Goal: Transaction & Acquisition: Purchase product/service

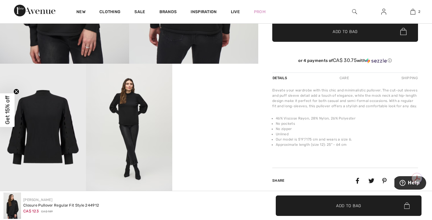
scroll to position [192, 0]
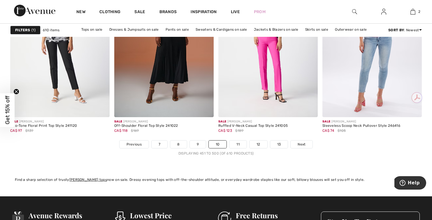
scroll to position [2727, 0]
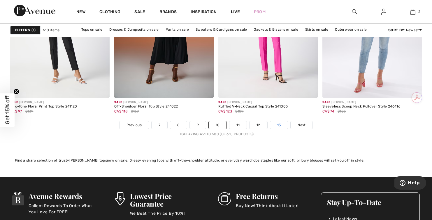
click at [278, 125] on link "13" at bounding box center [280, 125] width 18 height 8
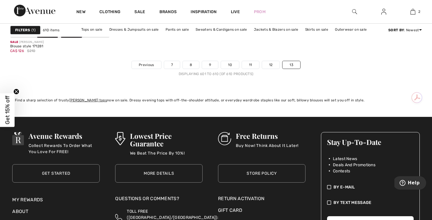
scroll to position [772, 0]
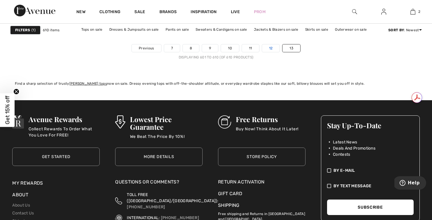
click at [272, 48] on link "12" at bounding box center [271, 48] width 18 height 8
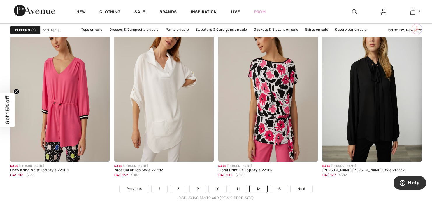
scroll to position [2664, 0]
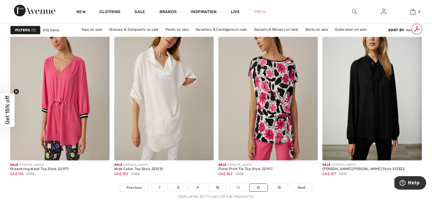
click at [237, 187] on link "11" at bounding box center [238, 188] width 17 height 8
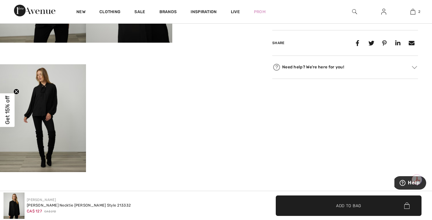
scroll to position [323, 0]
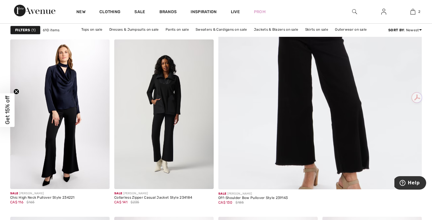
scroll to position [277, 0]
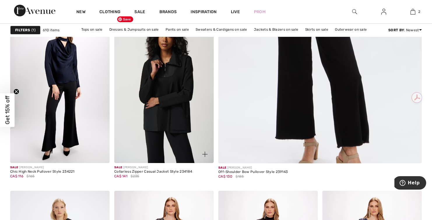
click at [166, 127] on img at bounding box center [164, 87] width 100 height 149
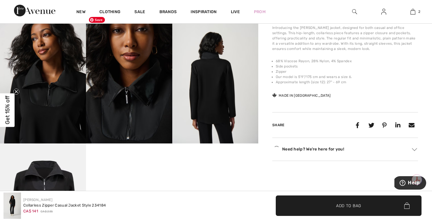
scroll to position [242, 0]
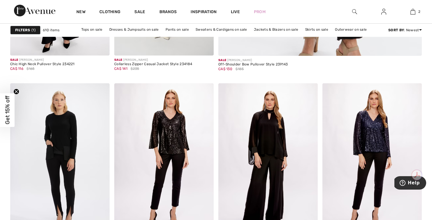
scroll to position [442, 0]
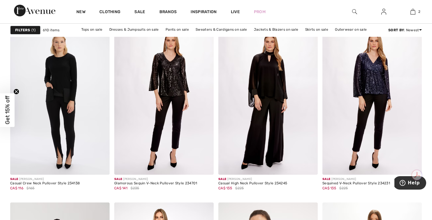
click at [33, 32] on span "1" at bounding box center [34, 29] width 4 height 5
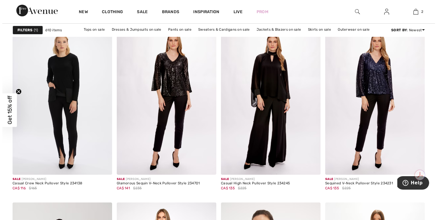
scroll to position [445, 0]
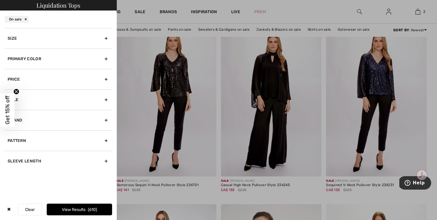
click at [55, 37] on div "Size" at bounding box center [58, 38] width 107 height 20
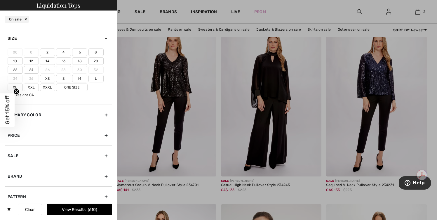
click at [81, 53] on label "6" at bounding box center [79, 52] width 15 height 8
click at [0, 0] on input"] "6" at bounding box center [0, 0] width 0 height 0
click at [95, 52] on label "8" at bounding box center [95, 52] width 15 height 8
click at [0, 0] on input"] "8" at bounding box center [0, 0] width 0 height 0
click at [15, 62] on label "10" at bounding box center [15, 61] width 15 height 8
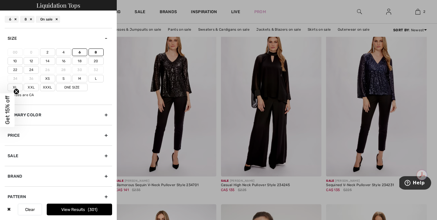
click at [0, 0] on input"] "10" at bounding box center [0, 0] width 0 height 0
click at [32, 62] on label "12" at bounding box center [31, 61] width 15 height 8
click at [0, 0] on input"] "12" at bounding box center [0, 0] width 0 height 0
click at [83, 208] on button "View Results 332" at bounding box center [79, 209] width 65 height 12
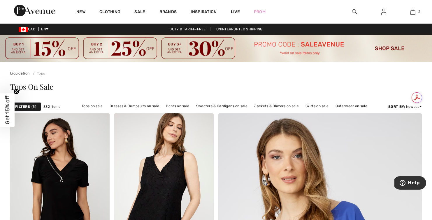
click at [31, 107] on div "Filters 5" at bounding box center [25, 106] width 31 height 9
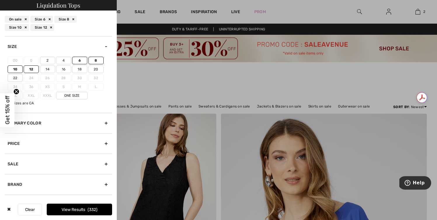
click at [17, 90] on icon "Close teaser" at bounding box center [16, 91] width 2 height 2
click at [80, 87] on label "M" at bounding box center [79, 87] width 15 height 8
click at [96, 87] on label "L" at bounding box center [95, 87] width 15 height 8
click at [83, 207] on button "View Results 332" at bounding box center [79, 209] width 65 height 12
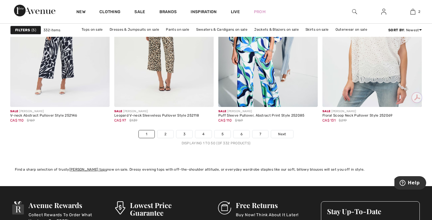
scroll to position [2719, 0]
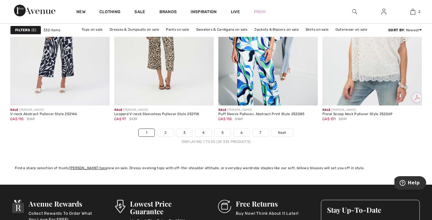
click at [165, 131] on link "2" at bounding box center [166, 133] width 16 height 8
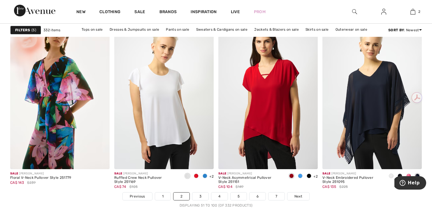
scroll to position [2680, 0]
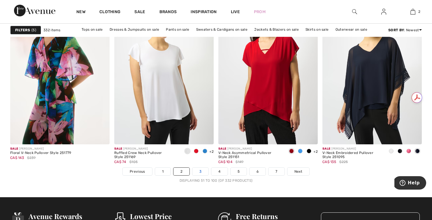
click at [202, 170] on link "3" at bounding box center [201, 172] width 16 height 8
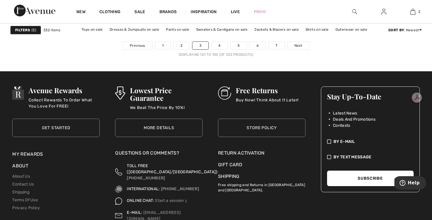
scroll to position [2782, 0]
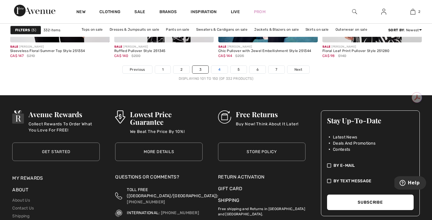
click at [217, 72] on link "4" at bounding box center [220, 70] width 16 height 8
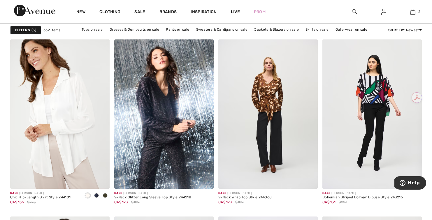
scroll to position [1031, 0]
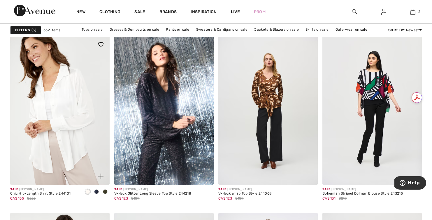
click at [97, 190] on span at bounding box center [96, 191] width 5 height 5
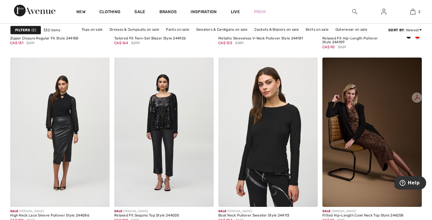
scroll to position [2650, 0]
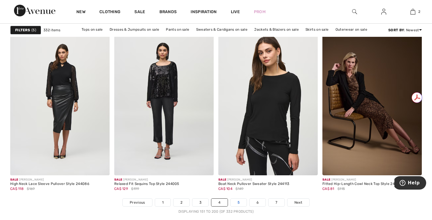
click at [239, 203] on link "5" at bounding box center [239, 202] width 16 height 8
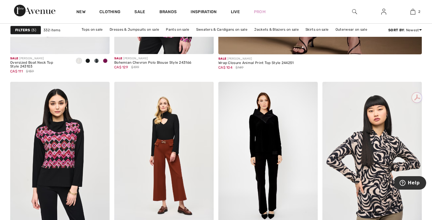
scroll to position [432, 0]
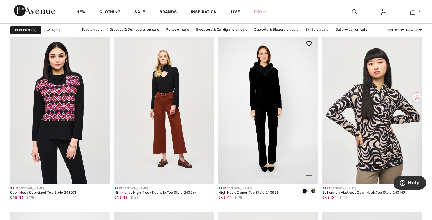
click at [314, 190] on span at bounding box center [313, 190] width 5 height 5
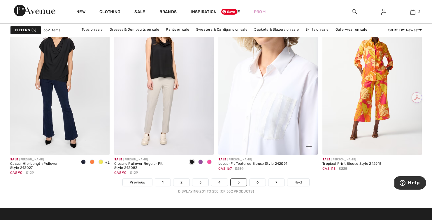
scroll to position [2685, 0]
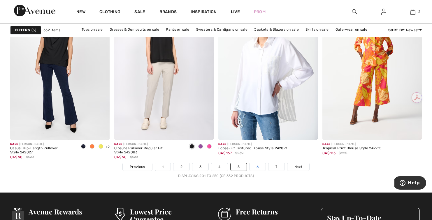
click at [258, 164] on link "6" at bounding box center [258, 167] width 16 height 8
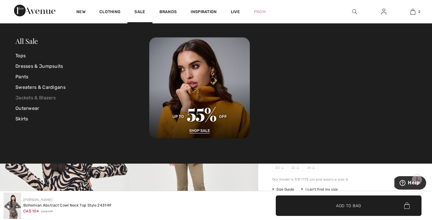
click at [37, 97] on link "Jackets & Blazers" at bounding box center [82, 98] width 134 height 11
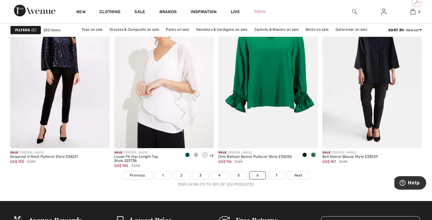
scroll to position [2688, 0]
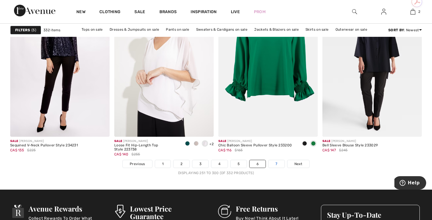
click at [278, 160] on link "7" at bounding box center [277, 164] width 16 height 8
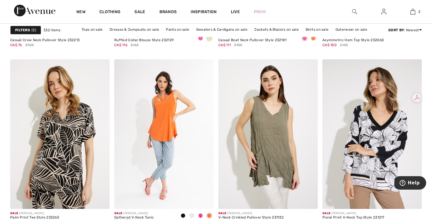
scroll to position [1146, 0]
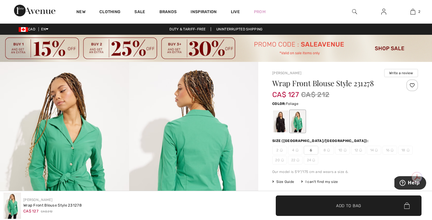
scroll to position [37, 0]
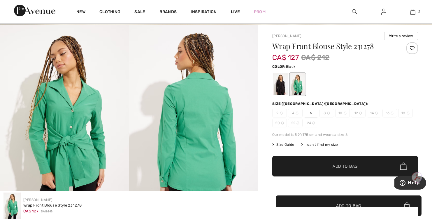
click at [281, 88] on div at bounding box center [280, 84] width 15 height 22
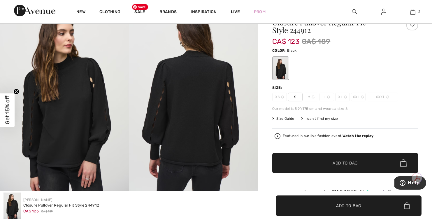
scroll to position [62, 0]
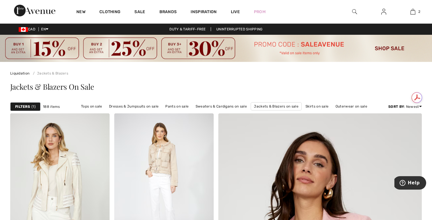
click at [30, 106] on div "Filters 1" at bounding box center [25, 106] width 30 height 9
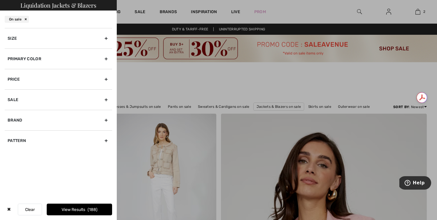
click at [82, 39] on div "Size" at bounding box center [58, 38] width 107 height 20
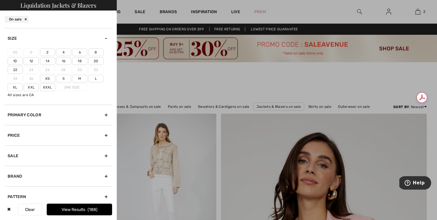
click at [99, 51] on label "8" at bounding box center [95, 52] width 15 height 8
click at [0, 0] on input"] "8" at bounding box center [0, 0] width 0 height 0
click at [11, 62] on label "10" at bounding box center [15, 61] width 15 height 8
click at [0, 0] on input"] "10" at bounding box center [0, 0] width 0 height 0
click at [33, 61] on label "12" at bounding box center [31, 61] width 15 height 8
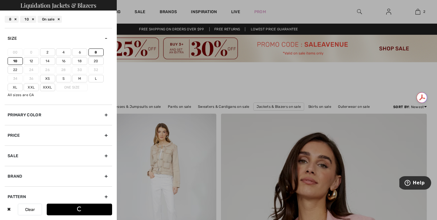
click at [0, 0] on input"] "12" at bounding box center [0, 0] width 0 height 0
click at [79, 79] on label "M" at bounding box center [79, 79] width 15 height 8
click at [0, 0] on input"] "M" at bounding box center [0, 0] width 0 height 0
click at [97, 80] on label "L" at bounding box center [95, 79] width 15 height 8
click at [0, 0] on input"] "L" at bounding box center [0, 0] width 0 height 0
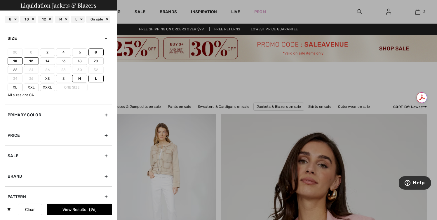
click at [80, 210] on button "View Results 96" at bounding box center [79, 209] width 65 height 12
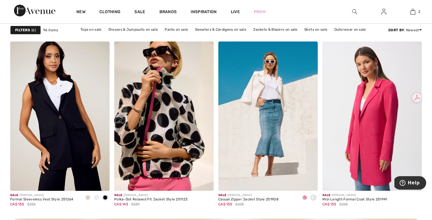
scroll to position [2023, 0]
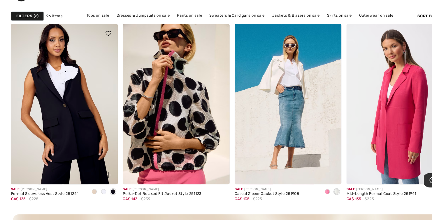
click at [96, 193] on span at bounding box center [96, 193] width 5 height 5
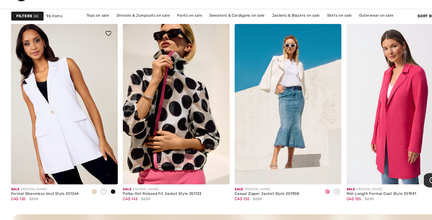
click at [88, 193] on span at bounding box center [88, 193] width 5 height 5
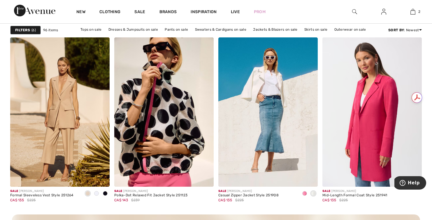
click at [106, 193] on span at bounding box center [105, 193] width 5 height 5
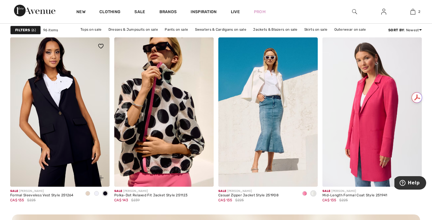
click at [97, 192] on span at bounding box center [96, 193] width 5 height 5
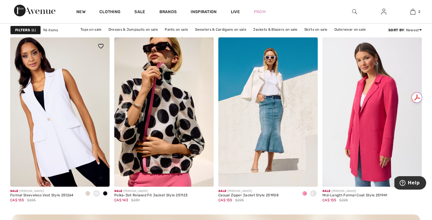
click at [106, 194] on span at bounding box center [105, 193] width 5 height 5
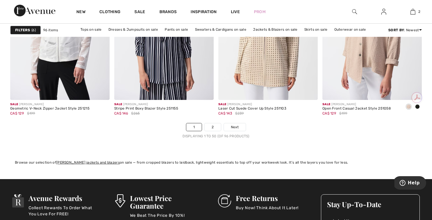
scroll to position [2725, 0]
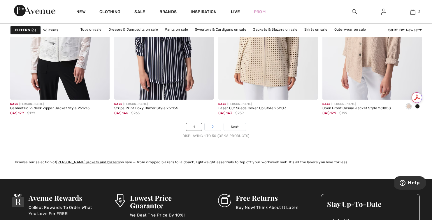
click at [214, 128] on link "2" at bounding box center [213, 127] width 16 height 8
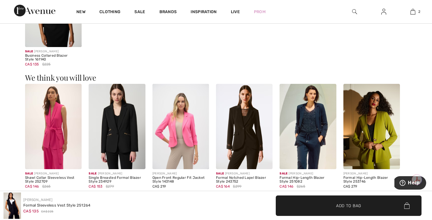
scroll to position [571, 0]
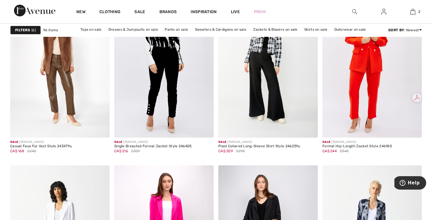
scroll to position [1807, 0]
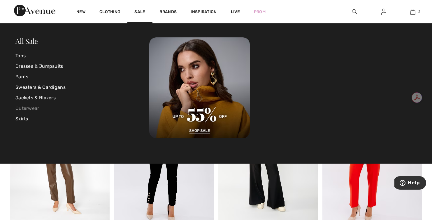
click at [28, 111] on link "Outerwear" at bounding box center [82, 108] width 134 height 11
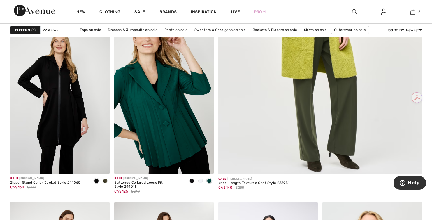
scroll to position [266, 0]
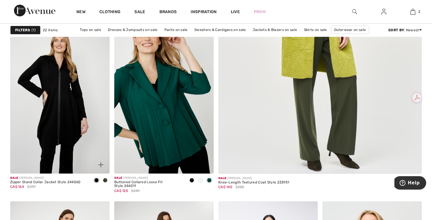
click at [106, 180] on span at bounding box center [105, 180] width 5 height 5
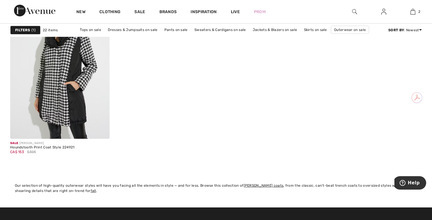
scroll to position [1295, 0]
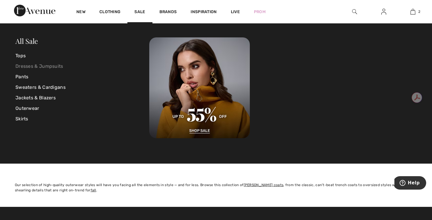
click at [30, 64] on link "Dresses & Jumpsuits" at bounding box center [82, 66] width 134 height 11
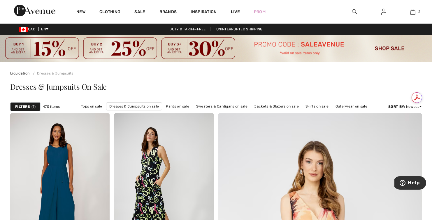
click at [32, 108] on span "1" at bounding box center [34, 106] width 4 height 5
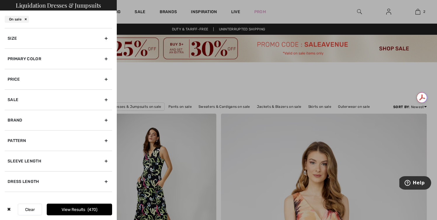
click at [45, 43] on div "Size" at bounding box center [58, 38] width 107 height 20
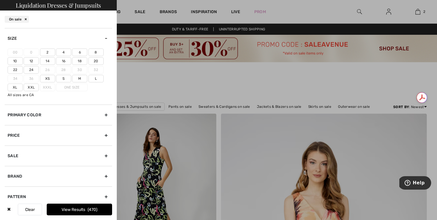
click at [94, 51] on label "8" at bounding box center [95, 52] width 15 height 8
click at [0, 0] on input"] "8" at bounding box center [0, 0] width 0 height 0
click at [14, 62] on label "10" at bounding box center [15, 61] width 15 height 8
click at [0, 0] on input"] "10" at bounding box center [0, 0] width 0 height 0
click at [31, 60] on label "12" at bounding box center [31, 61] width 15 height 8
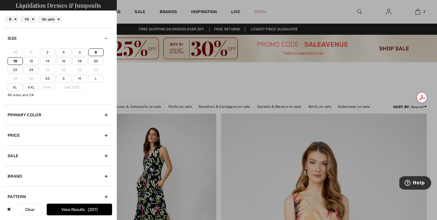
click at [0, 0] on input"] "12" at bounding box center [0, 0] width 0 height 0
click at [83, 79] on label "M" at bounding box center [79, 79] width 15 height 8
click at [0, 0] on input"] "M" at bounding box center [0, 0] width 0 height 0
click at [97, 80] on label "L" at bounding box center [95, 79] width 15 height 8
click at [0, 0] on input"] "L" at bounding box center [0, 0] width 0 height 0
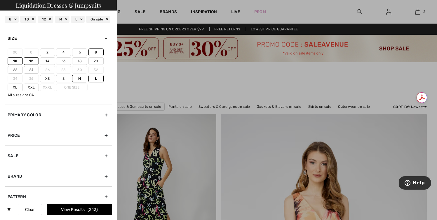
click at [83, 211] on button "View Results 243" at bounding box center [79, 209] width 65 height 12
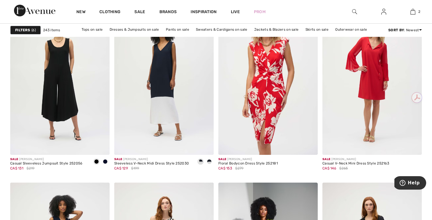
scroll to position [1041, 0]
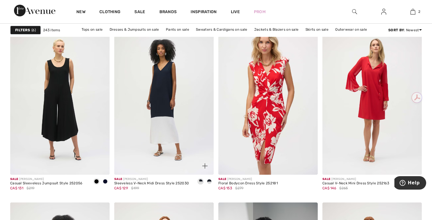
click at [210, 182] on span at bounding box center [209, 181] width 5 height 5
click at [200, 181] on span at bounding box center [200, 181] width 5 height 5
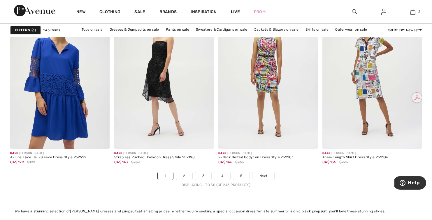
scroll to position [2672, 0]
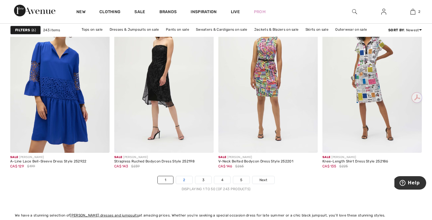
click at [186, 179] on link "2" at bounding box center [184, 180] width 16 height 8
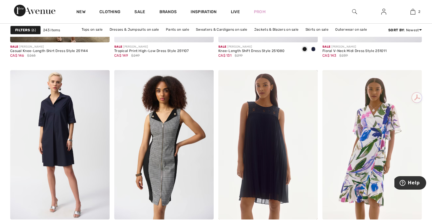
scroll to position [2659, 0]
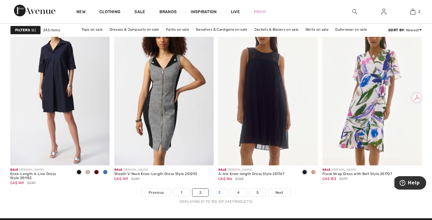
click at [219, 191] on link "3" at bounding box center [220, 193] width 16 height 8
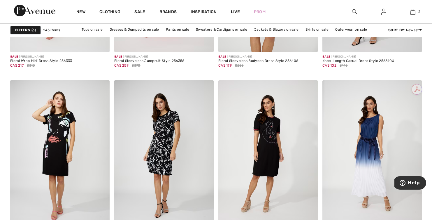
scroll to position [1989, 0]
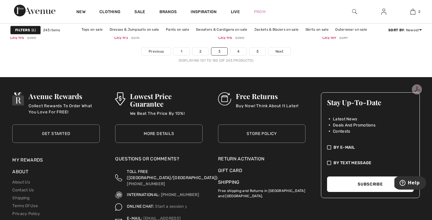
scroll to position [2785, 0]
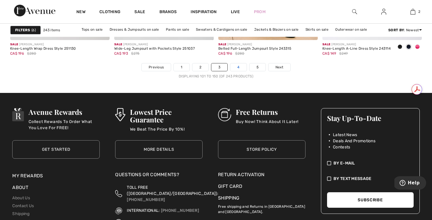
click at [238, 67] on link "4" at bounding box center [239, 67] width 16 height 8
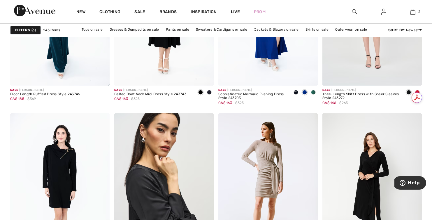
scroll to position [1047, 0]
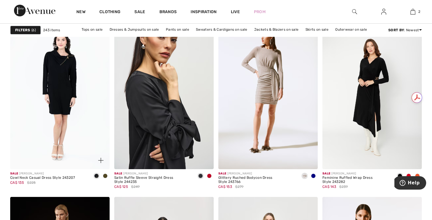
click at [106, 175] on span at bounding box center [105, 175] width 5 height 5
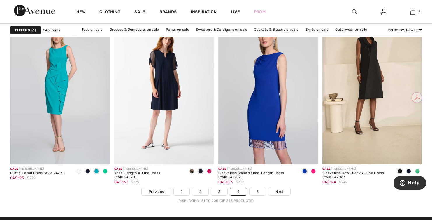
scroll to position [2660, 0]
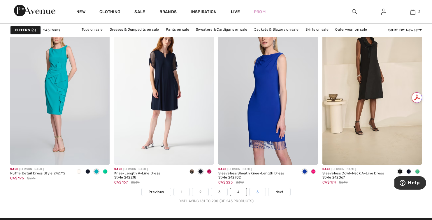
click at [259, 190] on link "5" at bounding box center [258, 192] width 16 height 8
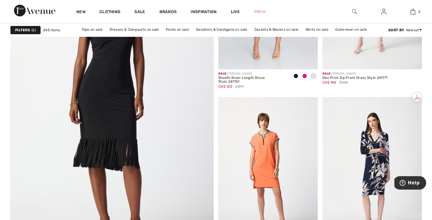
scroll to position [1505, 0]
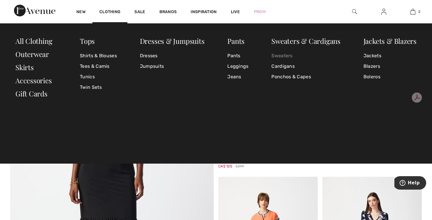
click at [283, 57] on link "Sweaters" at bounding box center [306, 55] width 69 height 11
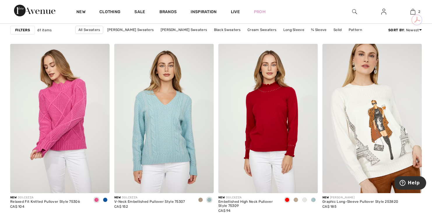
scroll to position [428, 0]
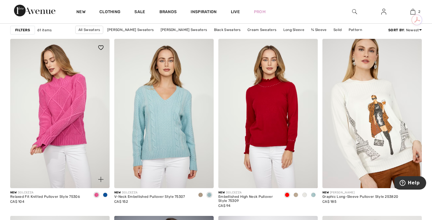
click at [106, 195] on span at bounding box center [105, 194] width 5 height 5
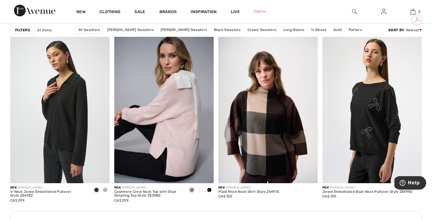
scroll to position [610, 0]
click at [193, 190] on span at bounding box center [192, 190] width 5 height 5
click at [203, 191] on div at bounding box center [200, 191] width 9 height 10
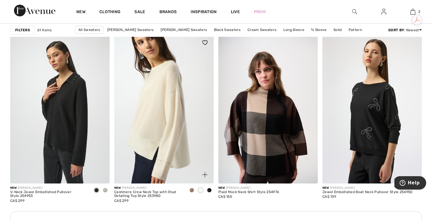
click at [193, 191] on span at bounding box center [192, 190] width 5 height 5
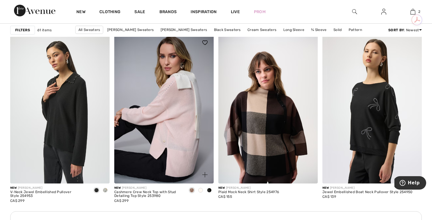
click at [210, 188] on span at bounding box center [209, 190] width 5 height 5
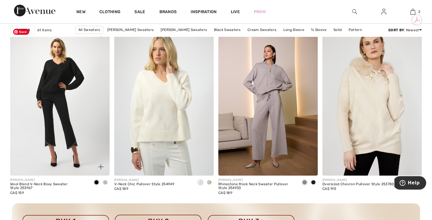
scroll to position [1218, 0]
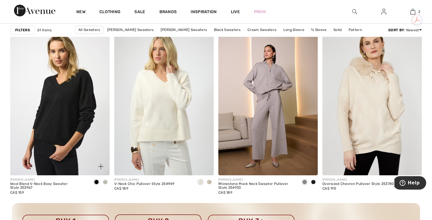
click at [105, 182] on span at bounding box center [105, 181] width 5 height 5
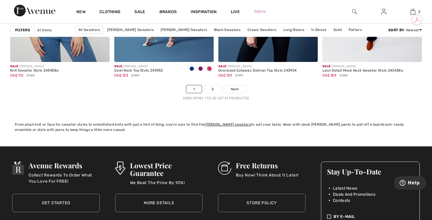
scroll to position [2765, 0]
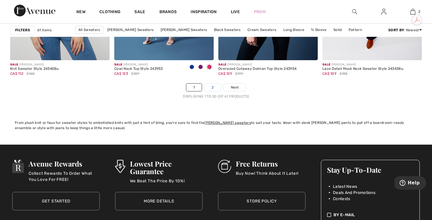
click at [214, 87] on link "2" at bounding box center [213, 87] width 16 height 8
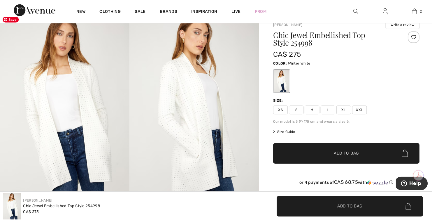
scroll to position [48, 0]
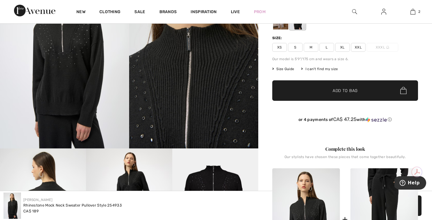
scroll to position [77, 0]
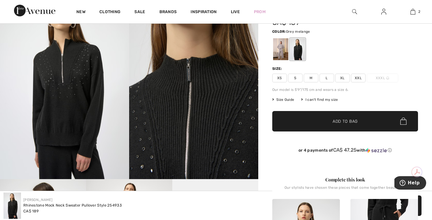
click at [280, 53] on div at bounding box center [280, 49] width 15 height 22
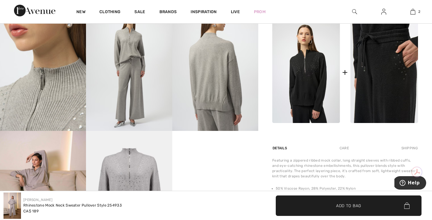
scroll to position [202, 0]
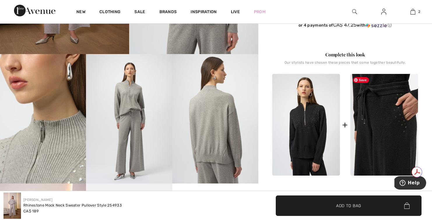
click at [385, 113] on img at bounding box center [385, 125] width 68 height 102
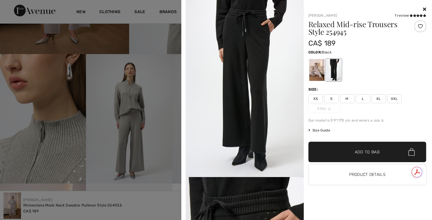
click at [318, 72] on div at bounding box center [316, 70] width 15 height 22
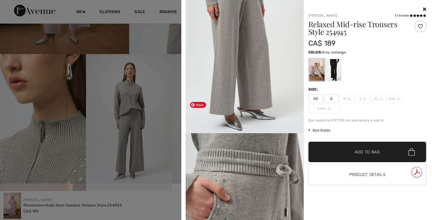
scroll to position [457, 0]
click at [117, 120] on div at bounding box center [216, 110] width 432 height 220
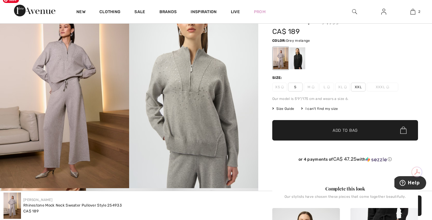
scroll to position [71, 0]
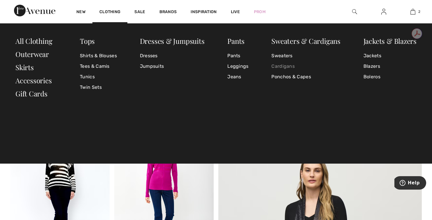
click at [285, 69] on link "Cardigans" at bounding box center [306, 66] width 69 height 11
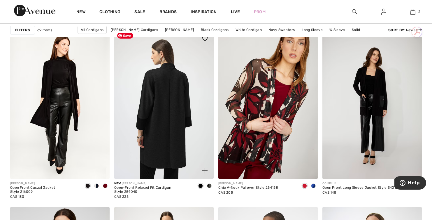
scroll to position [439, 0]
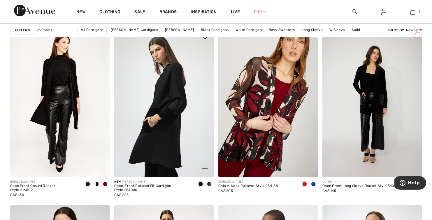
click at [210, 186] on div at bounding box center [209, 184] width 9 height 10
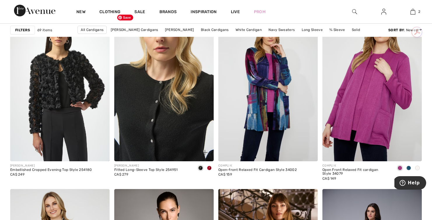
scroll to position [879, 0]
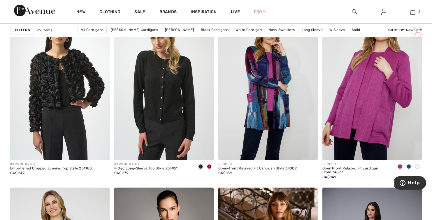
click at [209, 167] on span at bounding box center [209, 166] width 5 height 5
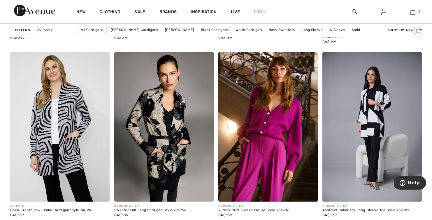
scroll to position [1042, 0]
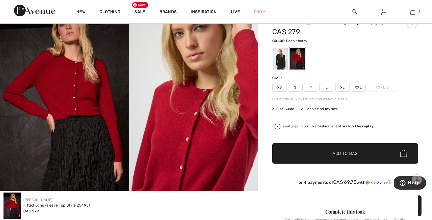
scroll to position [63, 0]
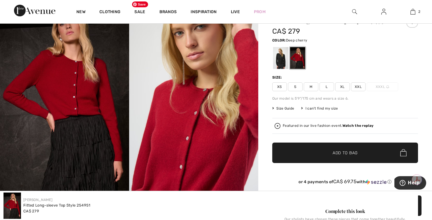
click at [329, 161] on span "✔ Added to Bag Add to Bag" at bounding box center [346, 152] width 146 height 20
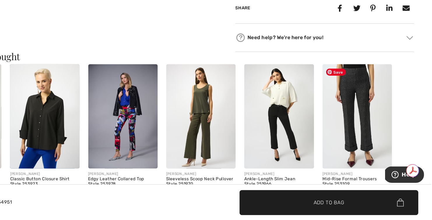
scroll to position [500, 0]
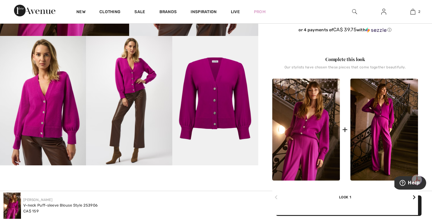
scroll to position [222, 0]
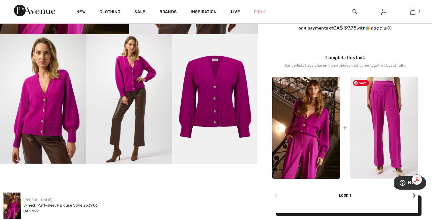
click at [393, 139] on img at bounding box center [385, 128] width 68 height 102
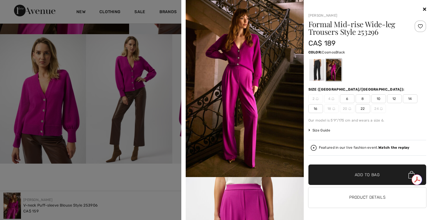
click at [311, 70] on div at bounding box center [316, 70] width 15 height 22
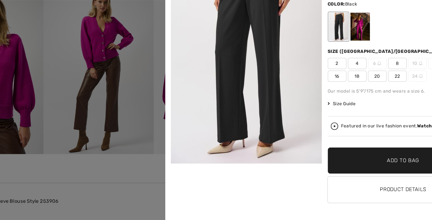
scroll to position [217, 0]
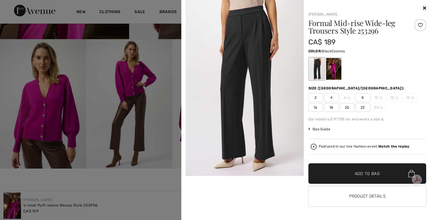
click at [334, 68] on div at bounding box center [333, 69] width 15 height 22
click at [334, 71] on div at bounding box center [333, 69] width 15 height 22
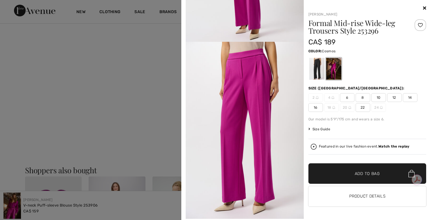
scroll to position [436, 0]
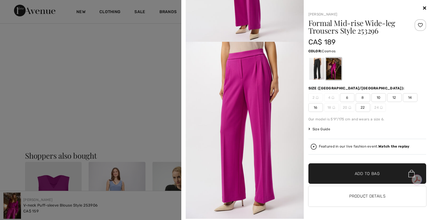
click at [157, 88] on div at bounding box center [216, 110] width 432 height 220
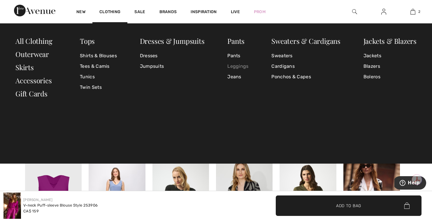
click at [239, 67] on link "Leggings" at bounding box center [238, 66] width 21 height 11
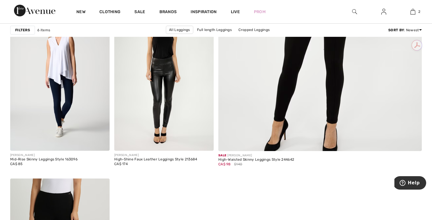
scroll to position [220, 0]
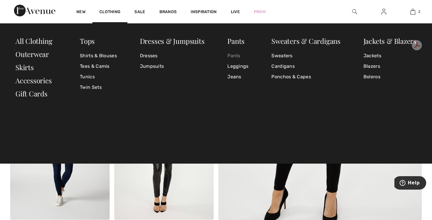
click at [238, 54] on link "Pants" at bounding box center [238, 55] width 21 height 11
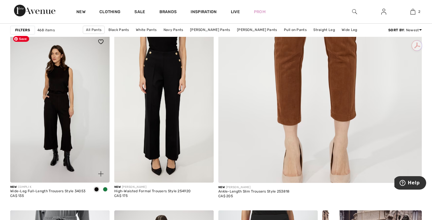
scroll to position [257, 0]
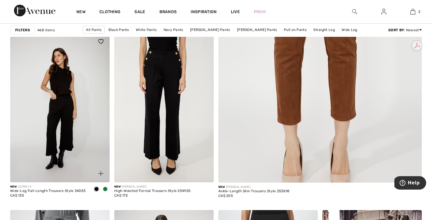
click at [105, 189] on span at bounding box center [105, 188] width 5 height 5
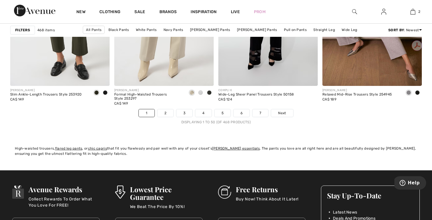
scroll to position [2778, 0]
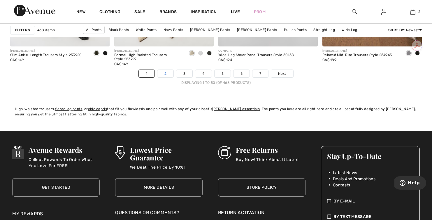
click at [161, 74] on link "2" at bounding box center [166, 74] width 16 height 8
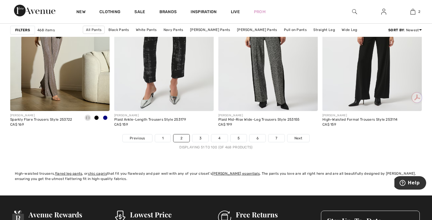
scroll to position [2745, 0]
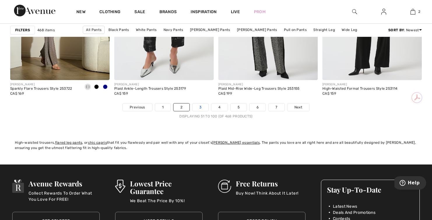
click at [201, 107] on link "3" at bounding box center [201, 107] width 16 height 8
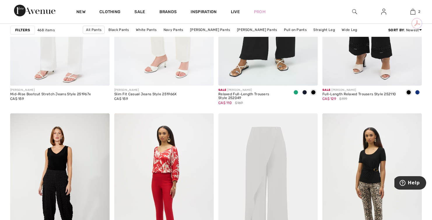
scroll to position [2652, 0]
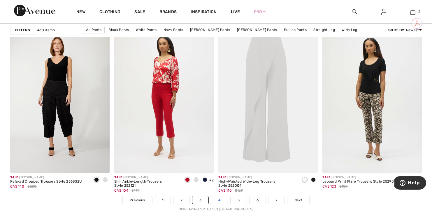
click at [218, 202] on link "4" at bounding box center [220, 200] width 16 height 8
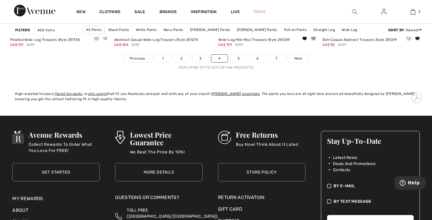
scroll to position [2773, 0]
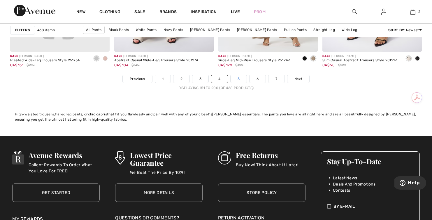
click at [239, 78] on link "5" at bounding box center [239, 79] width 16 height 8
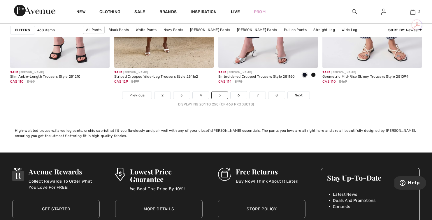
scroll to position [2773, 0]
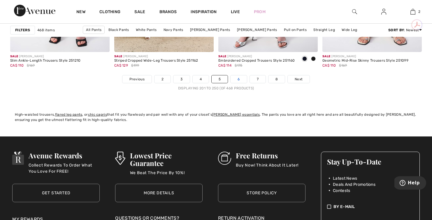
click at [235, 79] on link "6" at bounding box center [239, 79] width 16 height 8
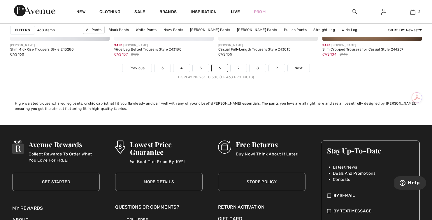
scroll to position [2787, 0]
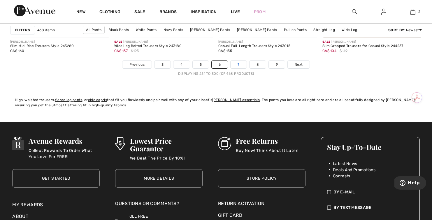
click at [240, 66] on link "7" at bounding box center [239, 65] width 16 height 8
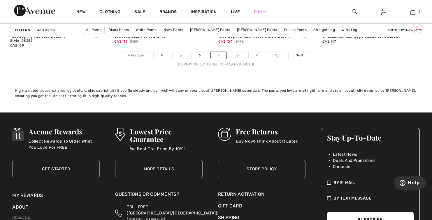
scroll to position [2797, 0]
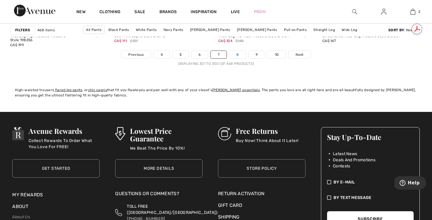
click at [238, 54] on link "8" at bounding box center [238, 55] width 16 height 8
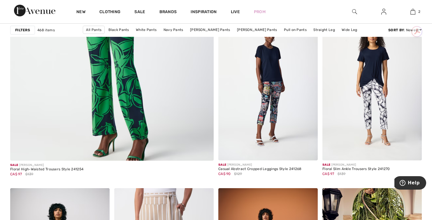
scroll to position [1755, 0]
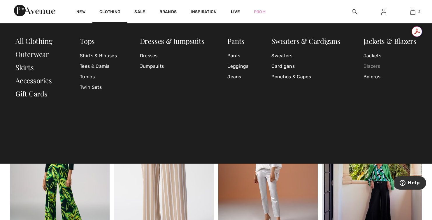
click at [376, 65] on link "Blazers" at bounding box center [390, 66] width 53 height 11
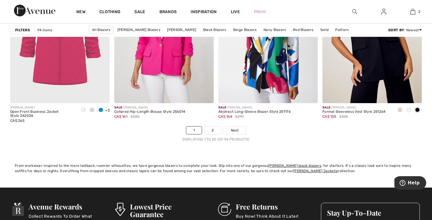
scroll to position [2721, 0]
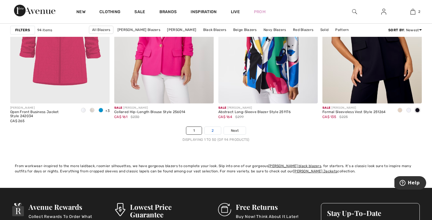
click at [212, 131] on link "2" at bounding box center [213, 131] width 16 height 8
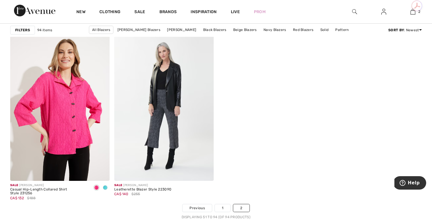
scroll to position [2476, 0]
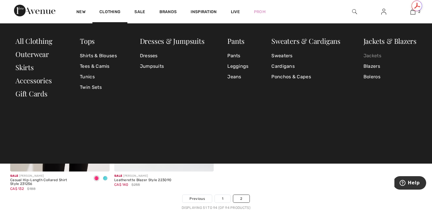
click at [373, 55] on link "Jackets" at bounding box center [390, 55] width 53 height 11
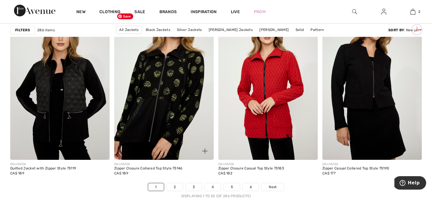
scroll to position [2665, 0]
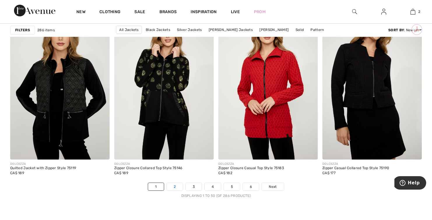
click at [176, 187] on link "2" at bounding box center [175, 187] width 16 height 8
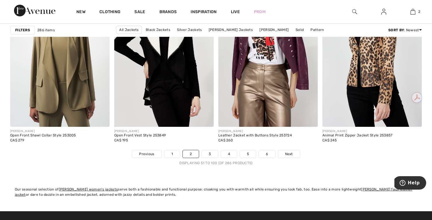
scroll to position [2698, 0]
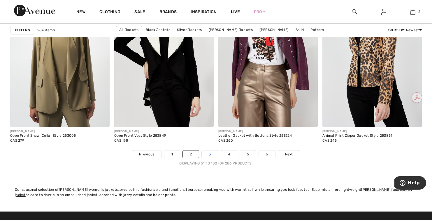
click at [210, 154] on link "3" at bounding box center [210, 154] width 16 height 8
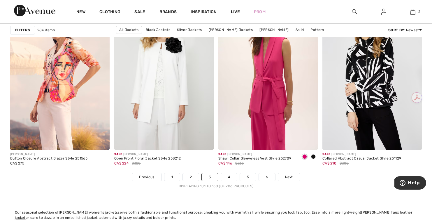
scroll to position [2675, 0]
click at [229, 178] on link "4" at bounding box center [229, 177] width 16 height 8
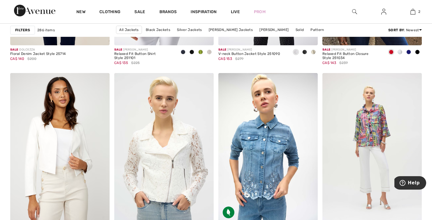
scroll to position [1173, 0]
